Goal: Task Accomplishment & Management: Use online tool/utility

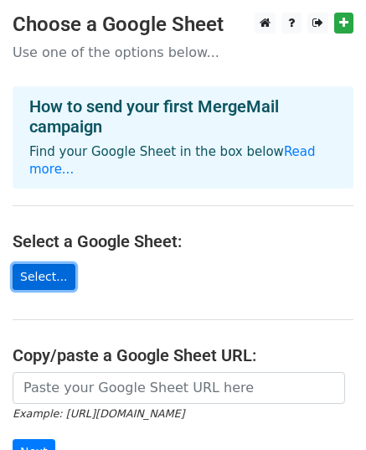
click at [35, 266] on link "Select..." at bounding box center [44, 277] width 63 height 26
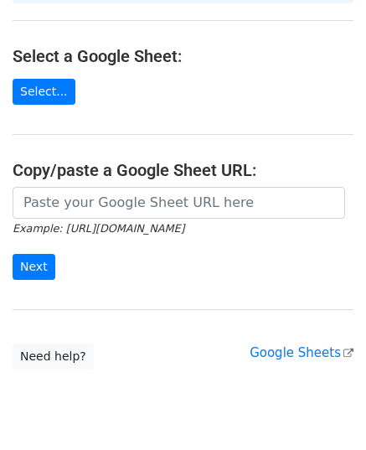
scroll to position [218, 0]
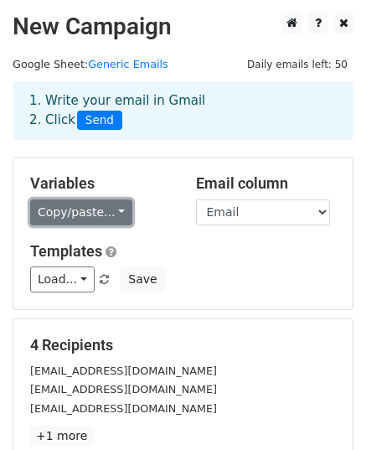
click at [102, 218] on link "Copy/paste..." at bounding box center [81, 213] width 102 height 26
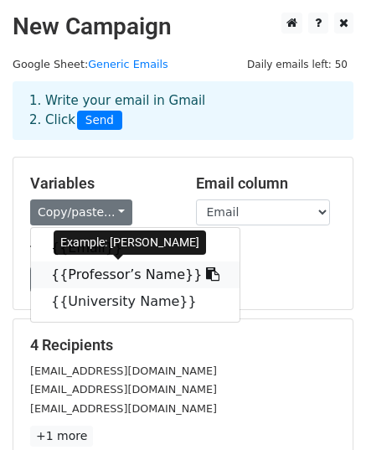
click at [206, 276] on icon at bounding box center [212, 273] width 13 height 13
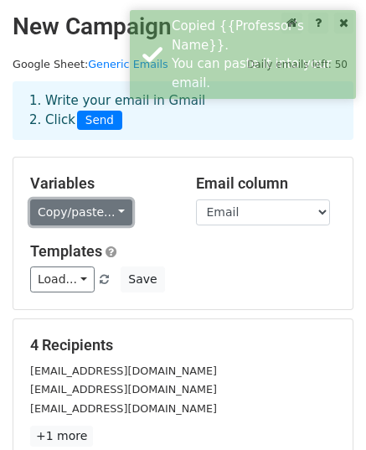
click at [66, 221] on link "Copy/paste..." at bounding box center [81, 213] width 102 height 26
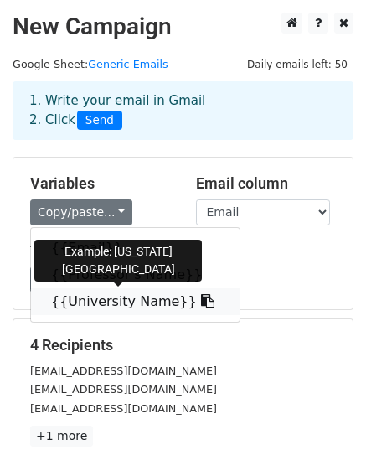
click at [137, 303] on link "{{University Name}}" at bounding box center [135, 301] width 209 height 27
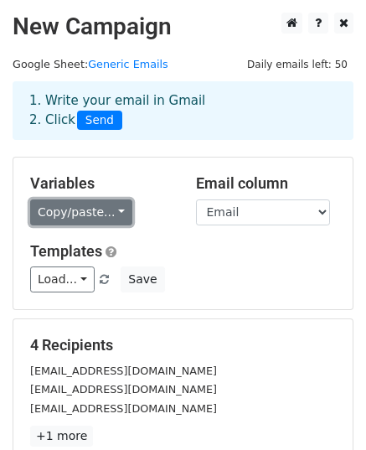
click at [104, 211] on link "Copy/paste..." at bounding box center [81, 213] width 102 height 26
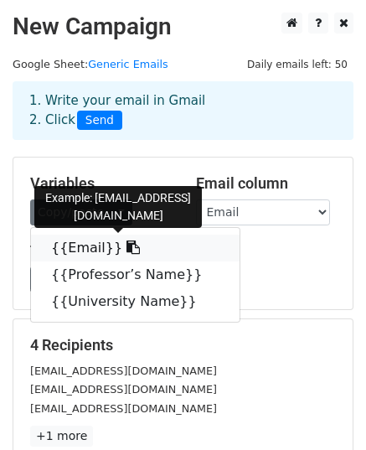
click at [127, 249] on icon at bounding box center [133, 247] width 13 height 13
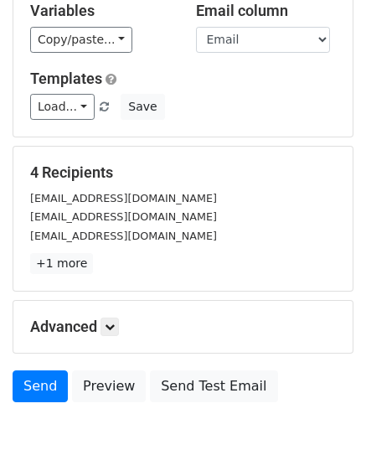
scroll to position [252, 0]
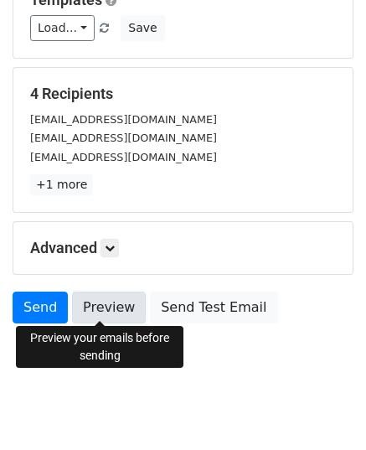
click at [109, 308] on link "Preview" at bounding box center [109, 308] width 74 height 32
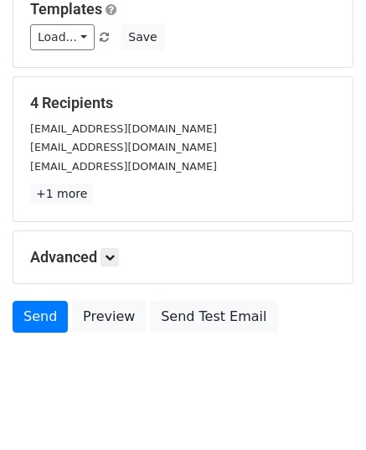
scroll to position [13, 0]
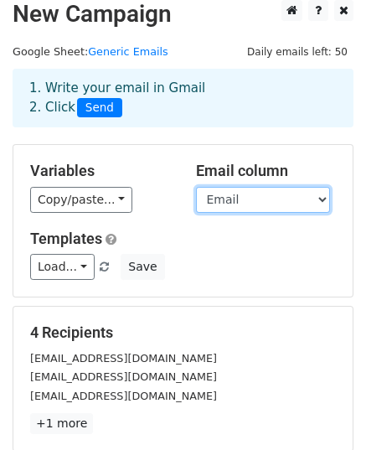
click at [243, 205] on select "Email Professor’s Name University Name" at bounding box center [263, 200] width 134 height 26
click at [196, 187] on select "Email Professor’s Name University Name" at bounding box center [263, 200] width 134 height 26
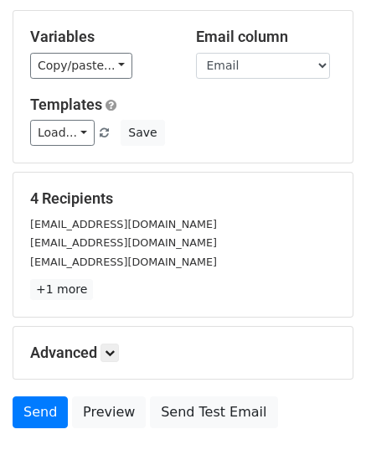
scroll to position [264, 0]
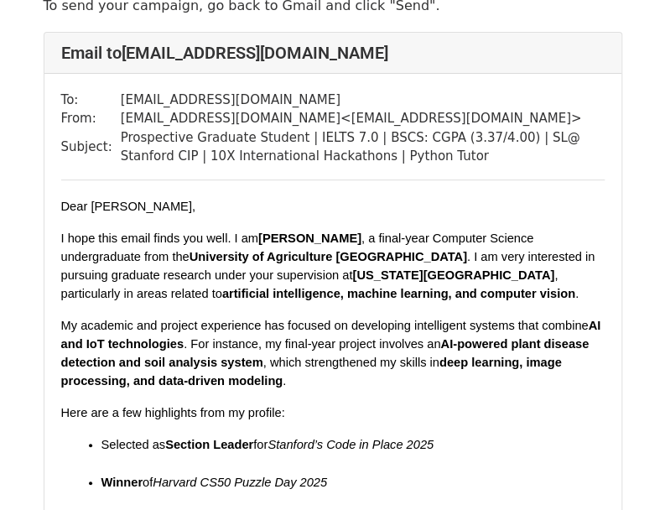
scroll to position [84, 0]
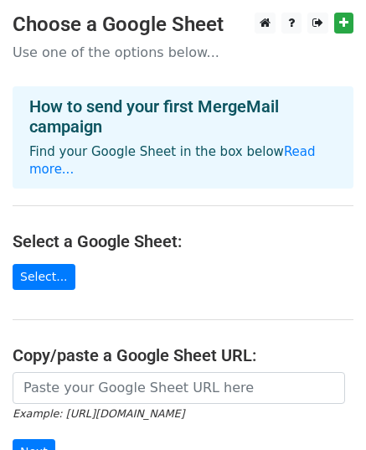
click at [45, 264] on link "Select..." at bounding box center [44, 277] width 63 height 26
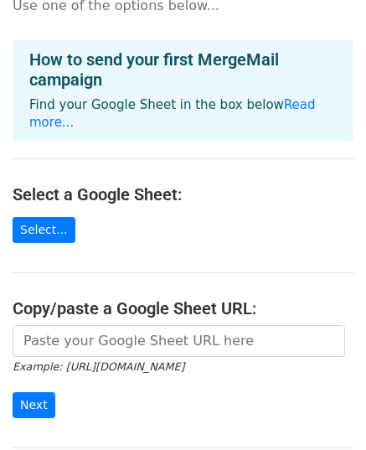
scroll to position [84, 0]
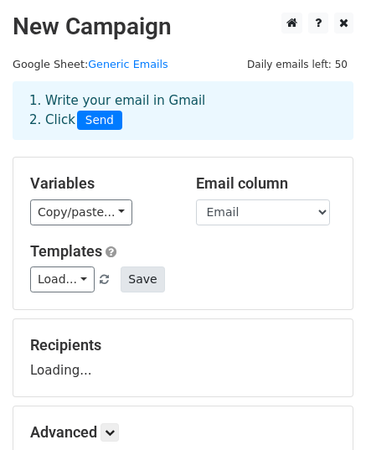
scroll to position [84, 0]
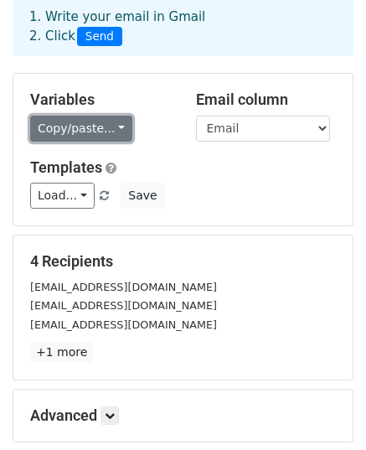
click at [71, 137] on link "Copy/paste..." at bounding box center [81, 129] width 102 height 26
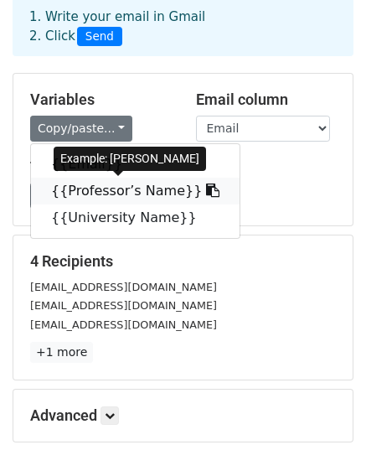
click at [187, 192] on link "{{Professor’s Name}}" at bounding box center [135, 191] width 209 height 27
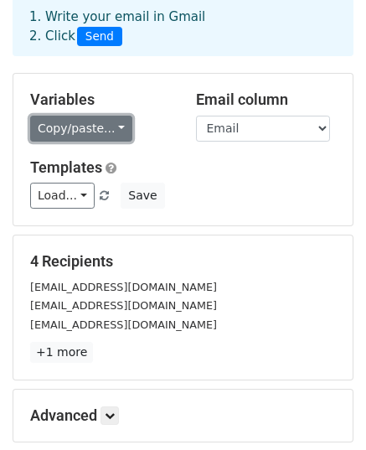
click at [119, 131] on link "Copy/paste..." at bounding box center [81, 129] width 102 height 26
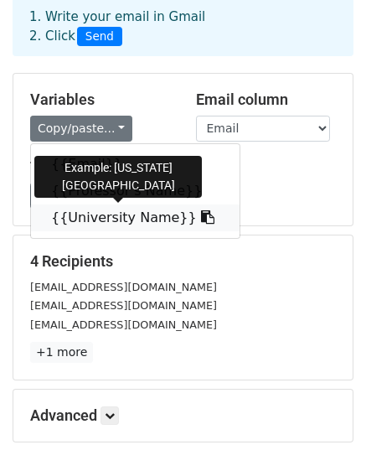
click at [201, 221] on icon at bounding box center [207, 216] width 13 height 13
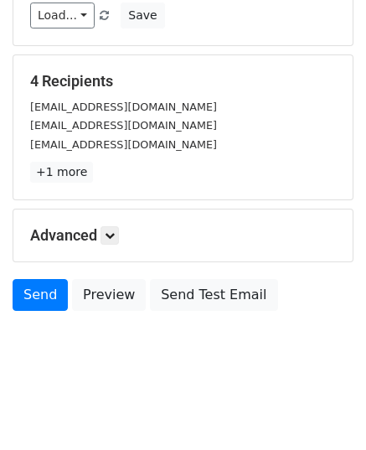
scroll to position [0, 0]
